Goal: Task Accomplishment & Management: Use online tool/utility

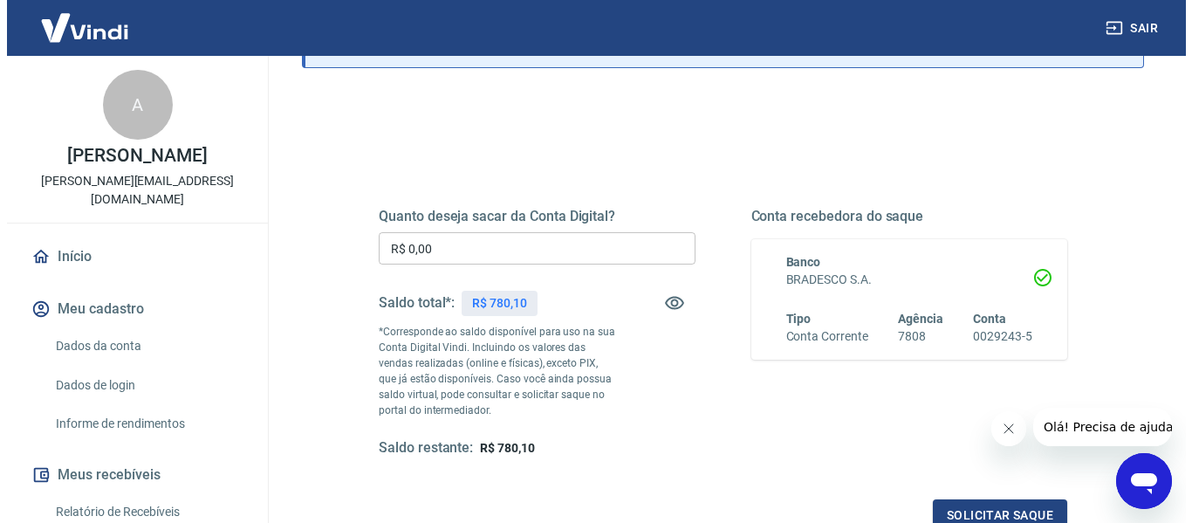
scroll to position [174, 0]
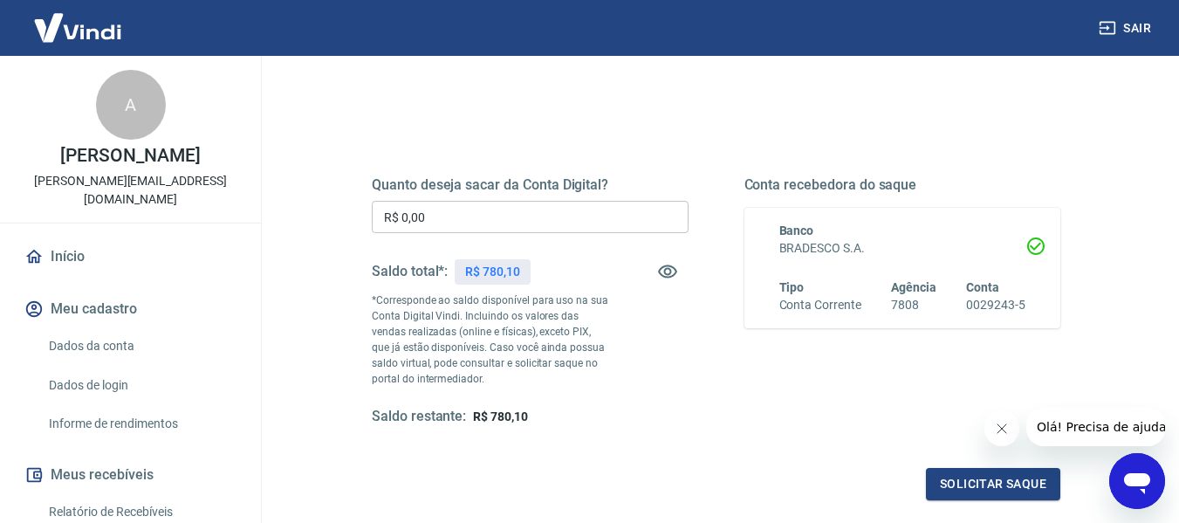
click at [564, 209] on input "R$ 0,00" at bounding box center [530, 217] width 317 height 32
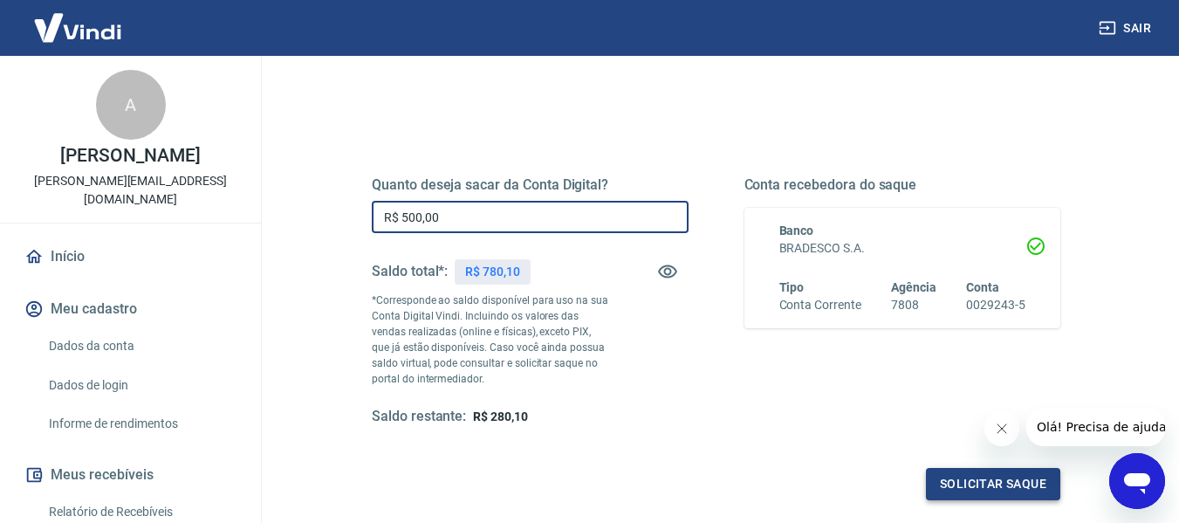
type input "R$ 500,00"
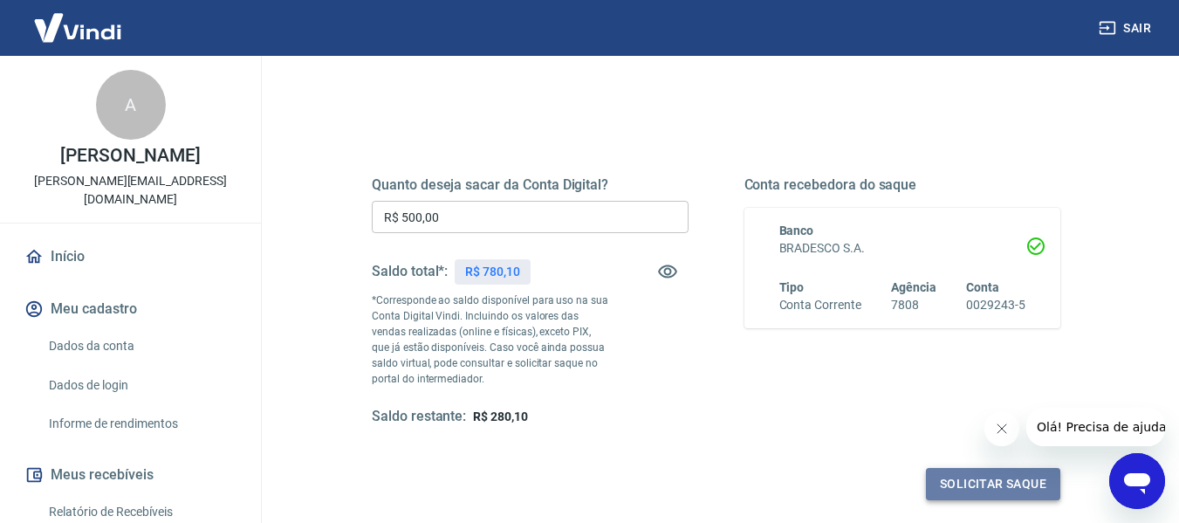
click at [958, 480] on button "Solicitar saque" at bounding box center [993, 484] width 134 height 32
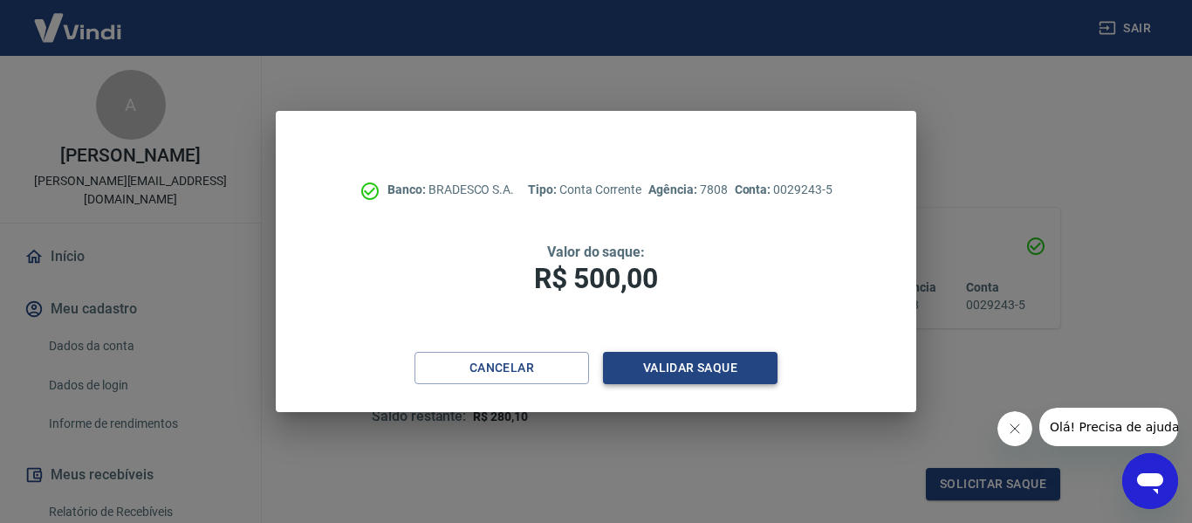
click at [701, 360] on button "Validar saque" at bounding box center [690, 368] width 174 height 32
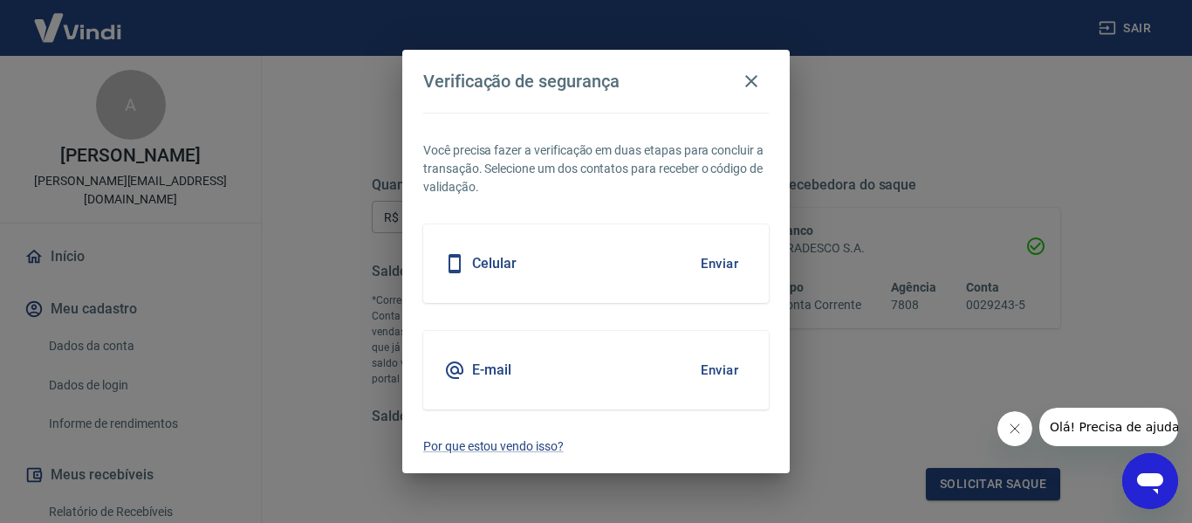
click at [730, 260] on button "Enviar" at bounding box center [719, 263] width 57 height 37
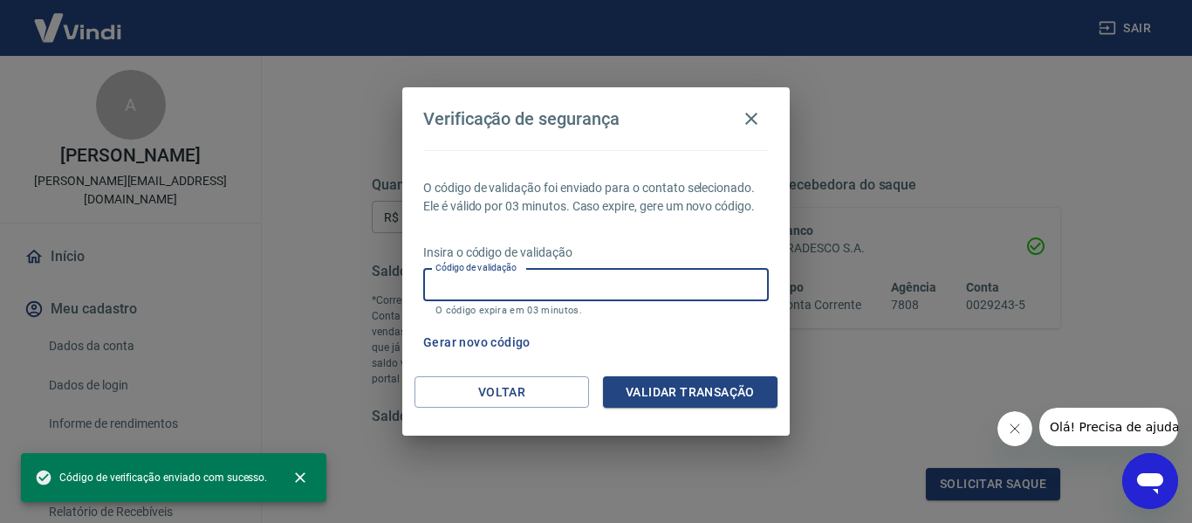
click at [568, 280] on input "Código de validação" at bounding box center [595, 285] width 345 height 32
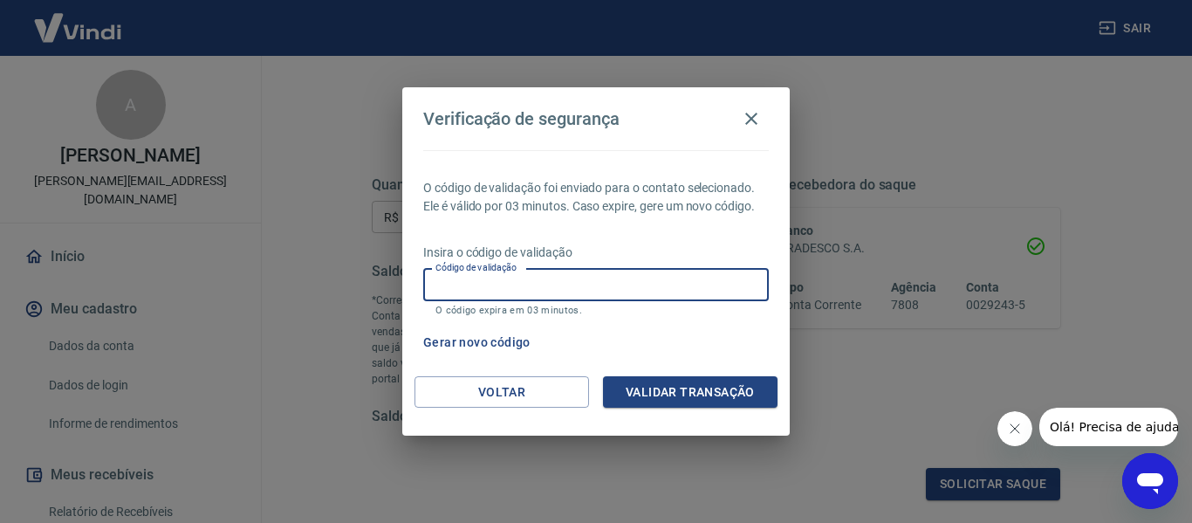
click at [618, 290] on input "Código de validação" at bounding box center [595, 285] width 345 height 32
type input "679435"
click at [691, 400] on button "Validar transação" at bounding box center [690, 392] width 174 height 32
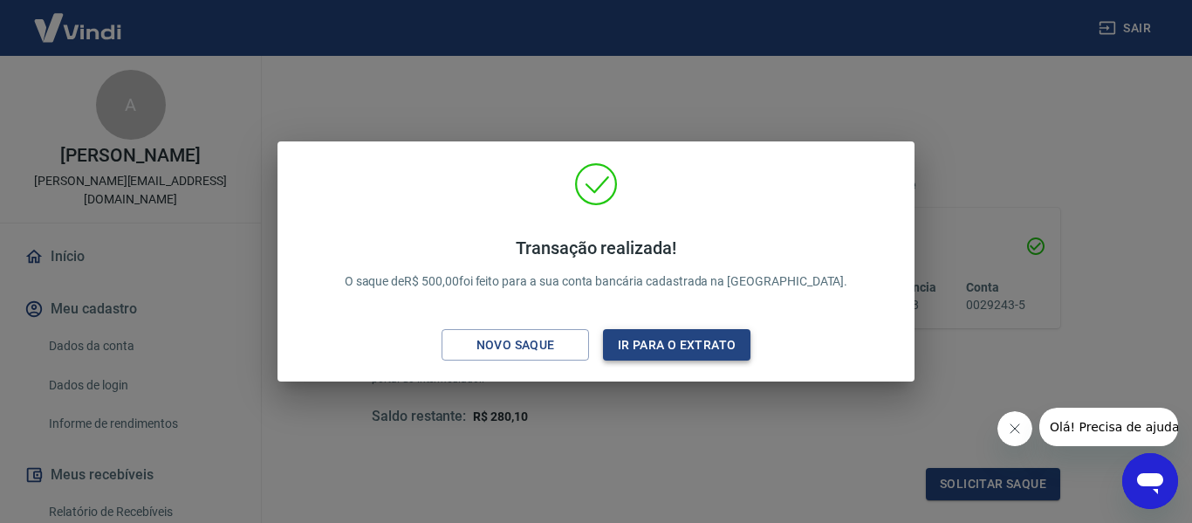
click at [674, 340] on button "Ir para o extrato" at bounding box center [676, 345] width 147 height 32
